Goal: Information Seeking & Learning: Check status

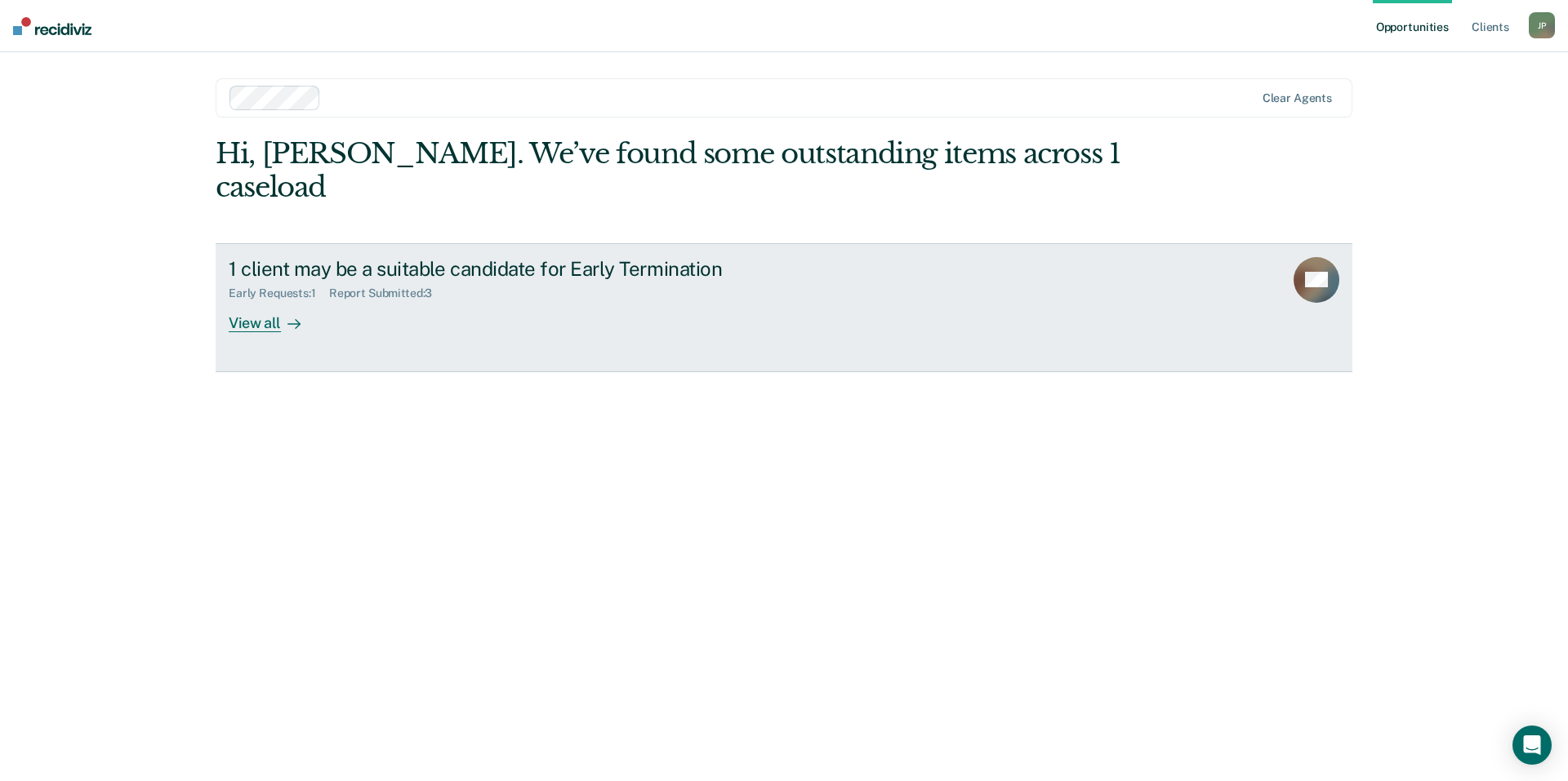
click at [264, 300] on div "View all" at bounding box center [274, 316] width 92 height 32
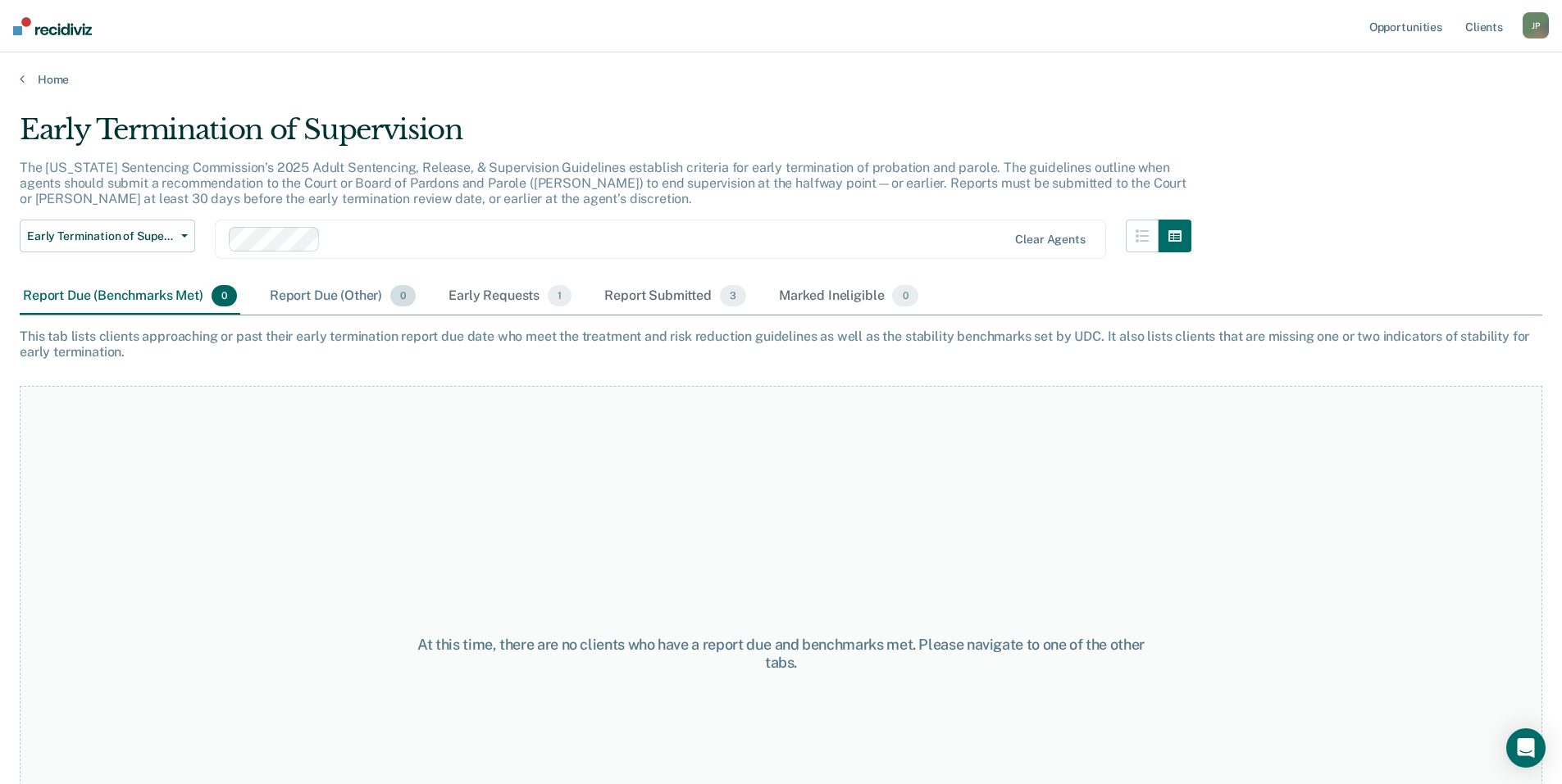
click at [337, 299] on div "Report Due (Other) 0" at bounding box center [342, 296] width 152 height 36
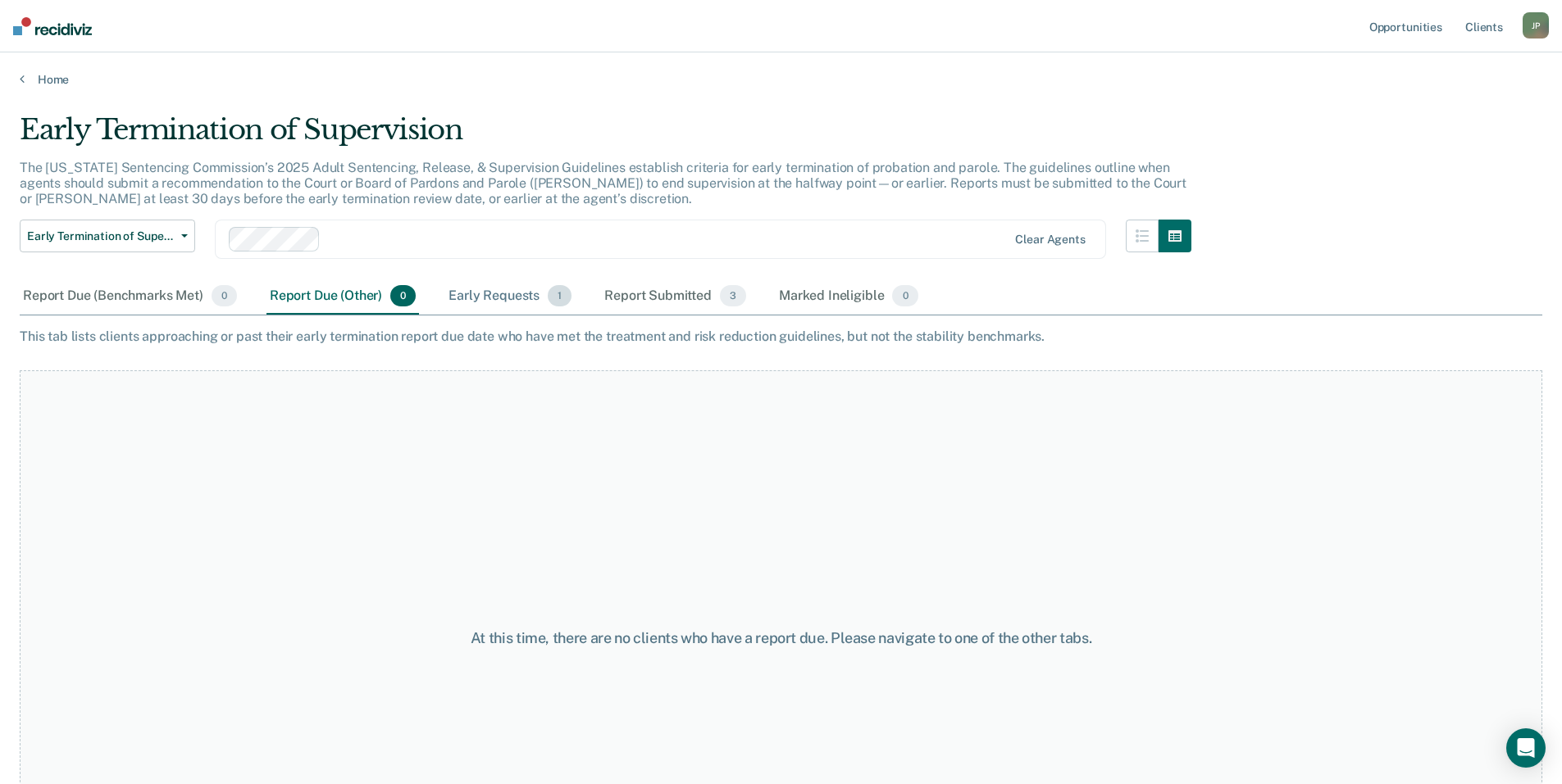
click at [486, 300] on div "Early Requests 1" at bounding box center [510, 296] width 130 height 36
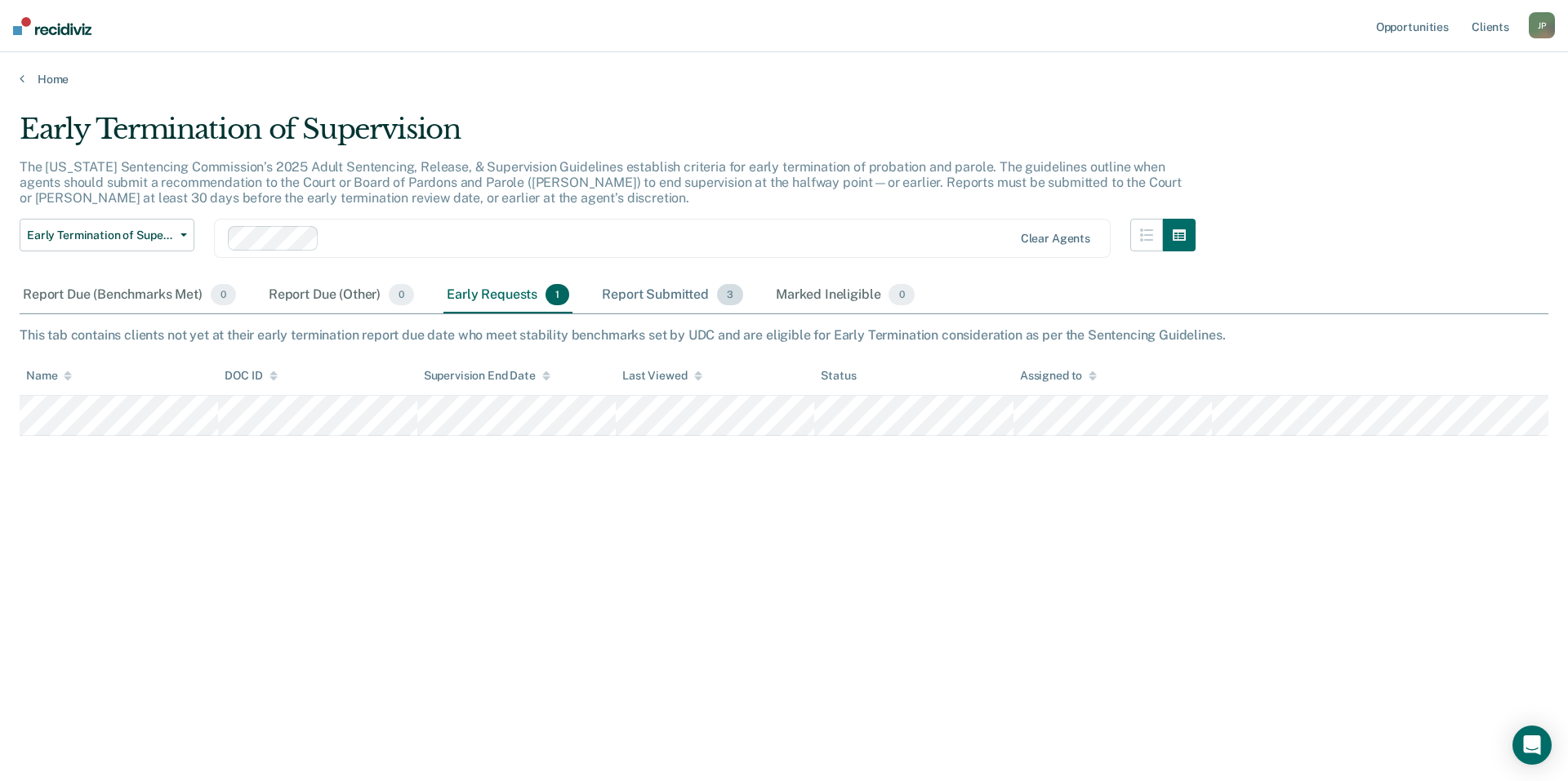
click at [649, 292] on div "Report Submitted 3" at bounding box center [672, 295] width 148 height 36
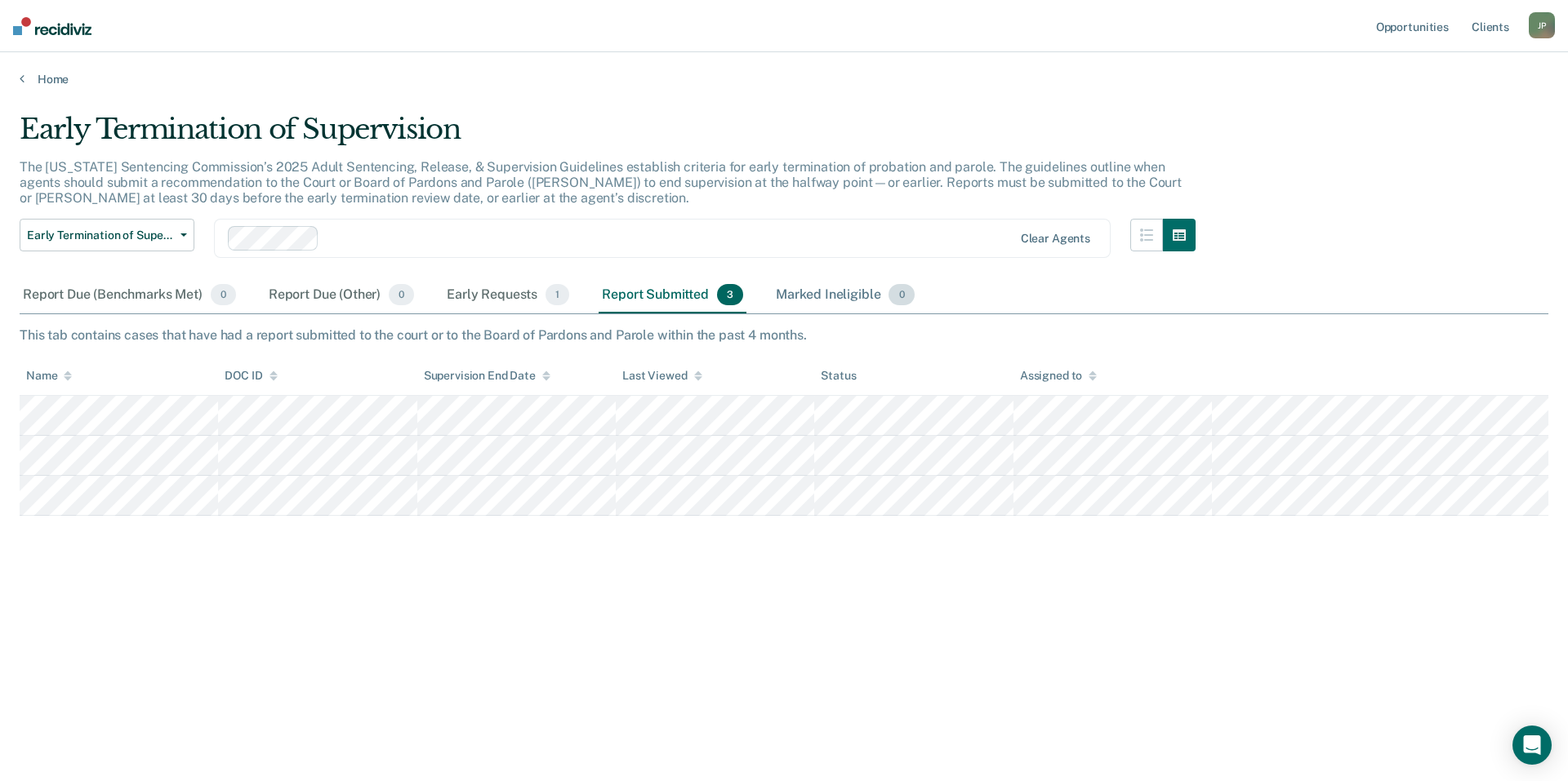
click at [808, 297] on div "Marked Ineligible 0" at bounding box center [846, 295] width 145 height 36
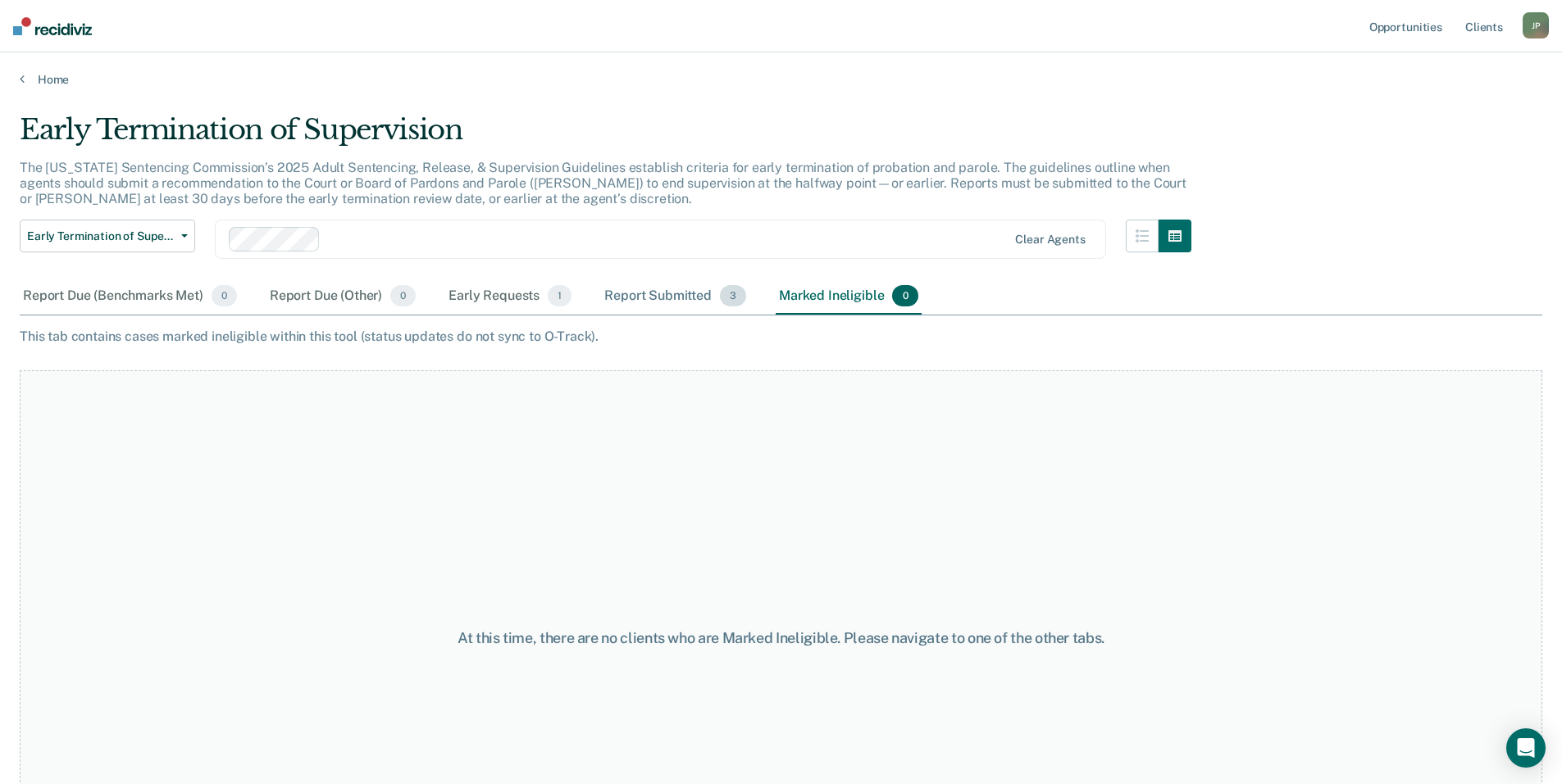
click at [661, 298] on div "Report Submitted 3" at bounding box center [675, 296] width 148 height 36
